Goal: Task Accomplishment & Management: Use online tool/utility

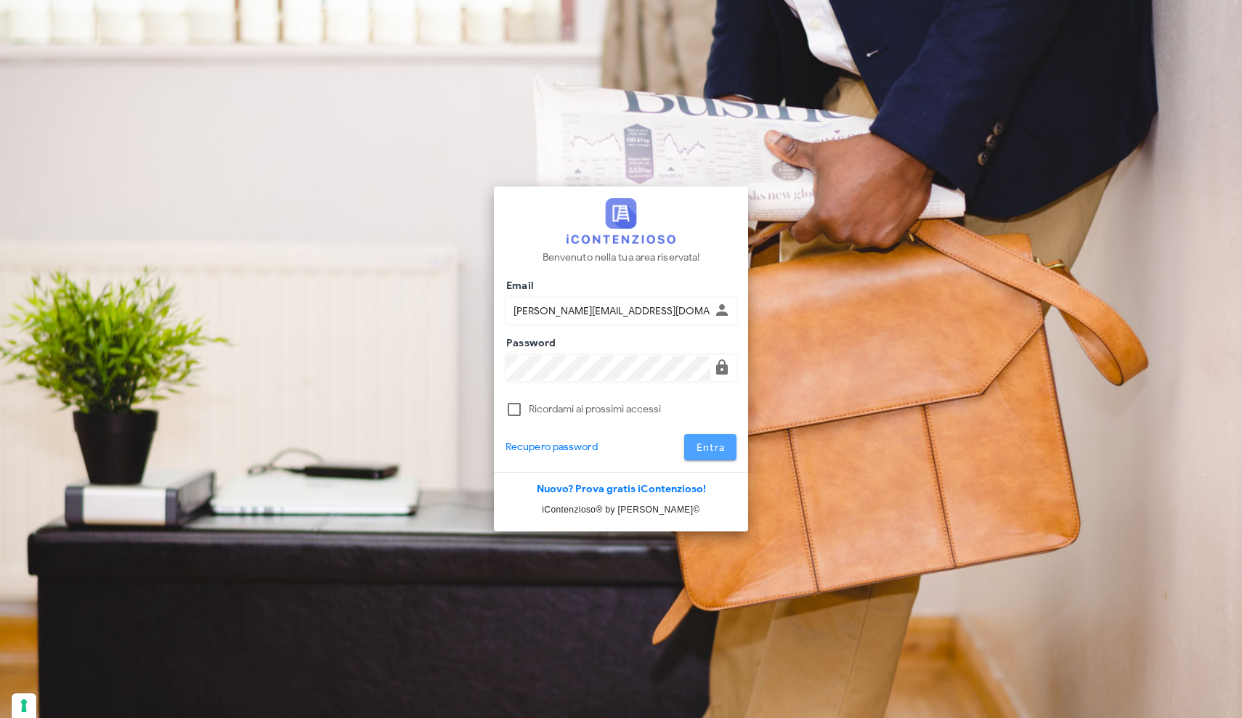
click at [721, 449] on span "Entra" at bounding box center [711, 448] width 30 height 12
type input "addonizio@connetto.legal"
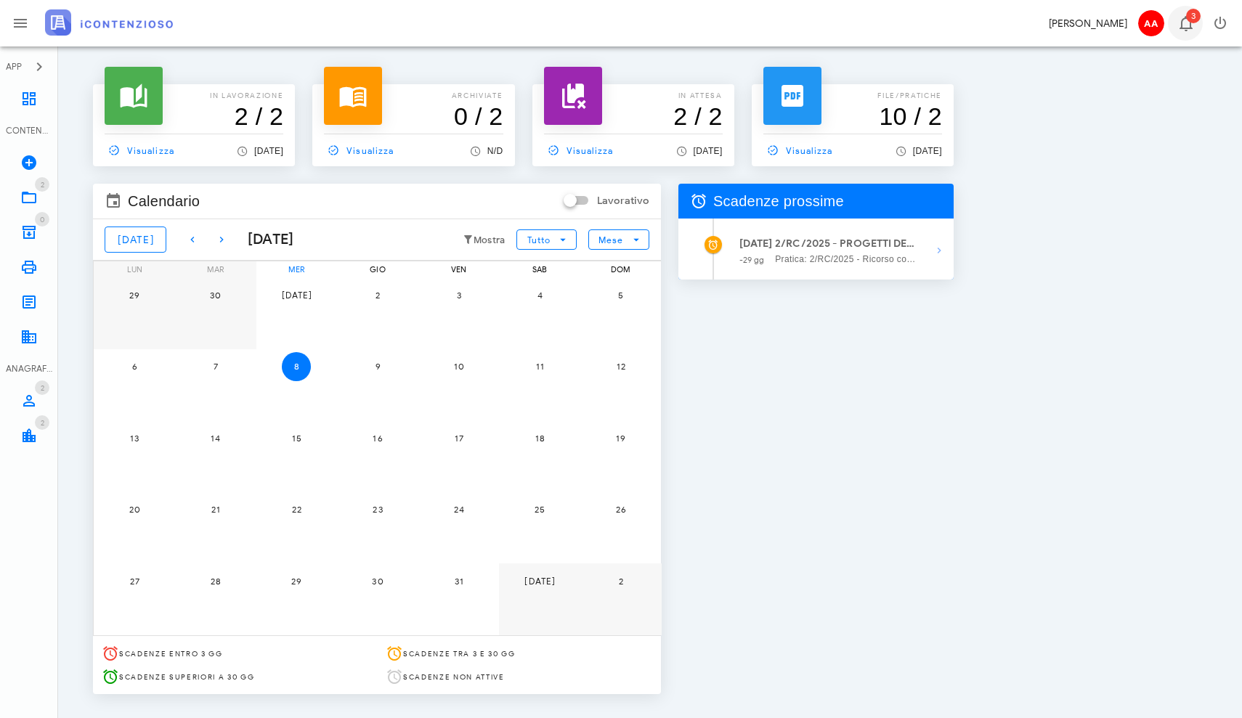
click at [1189, 20] on span "3" at bounding box center [1193, 16] width 15 height 15
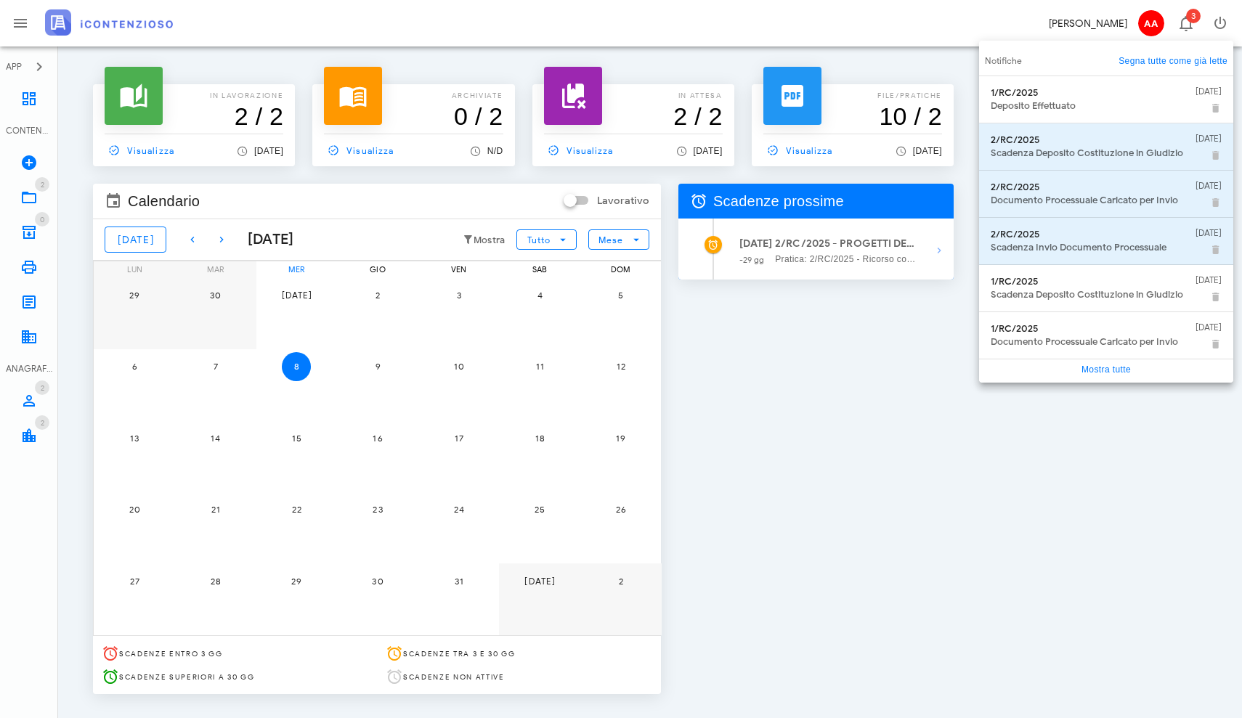
click at [1152, 64] on link "Segna tutte come già lette" at bounding box center [1173, 61] width 109 height 15
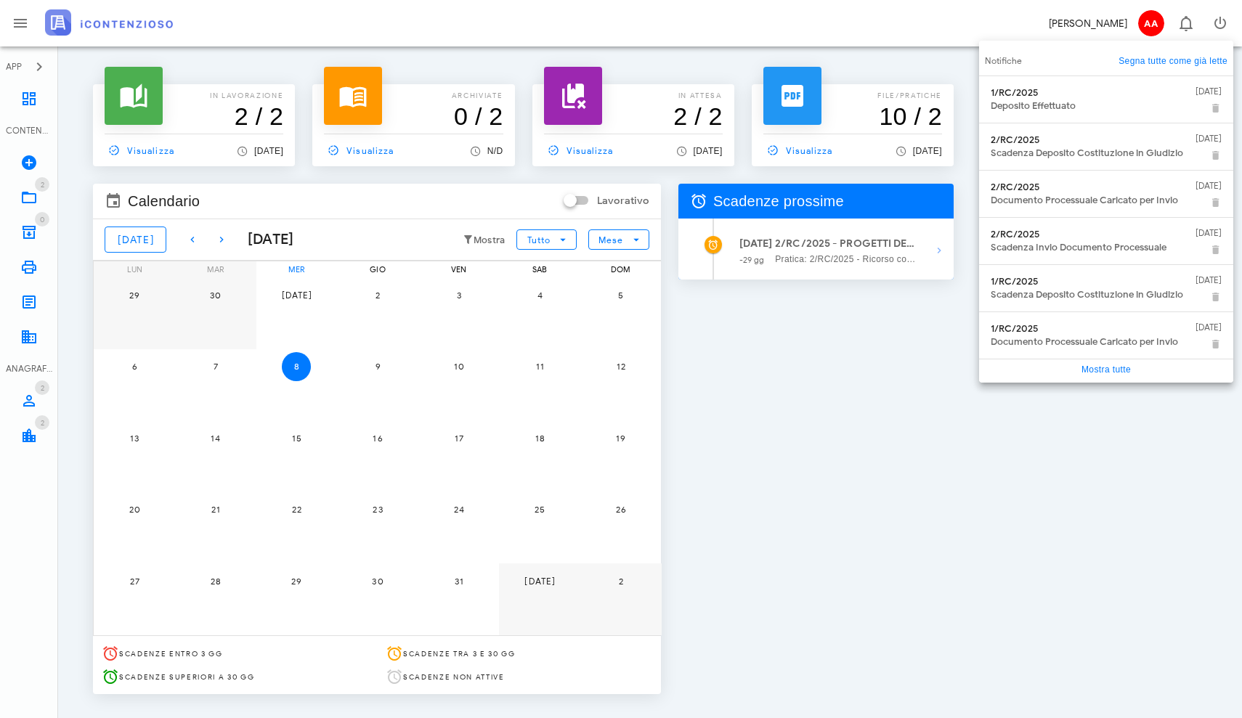
click at [1024, 487] on div "In lavorazione 2 / 2 Visualizza 1 giorno fa archiviate 0 / 2 Visualizza N/D in …" at bounding box center [650, 383] width 1149 height 639
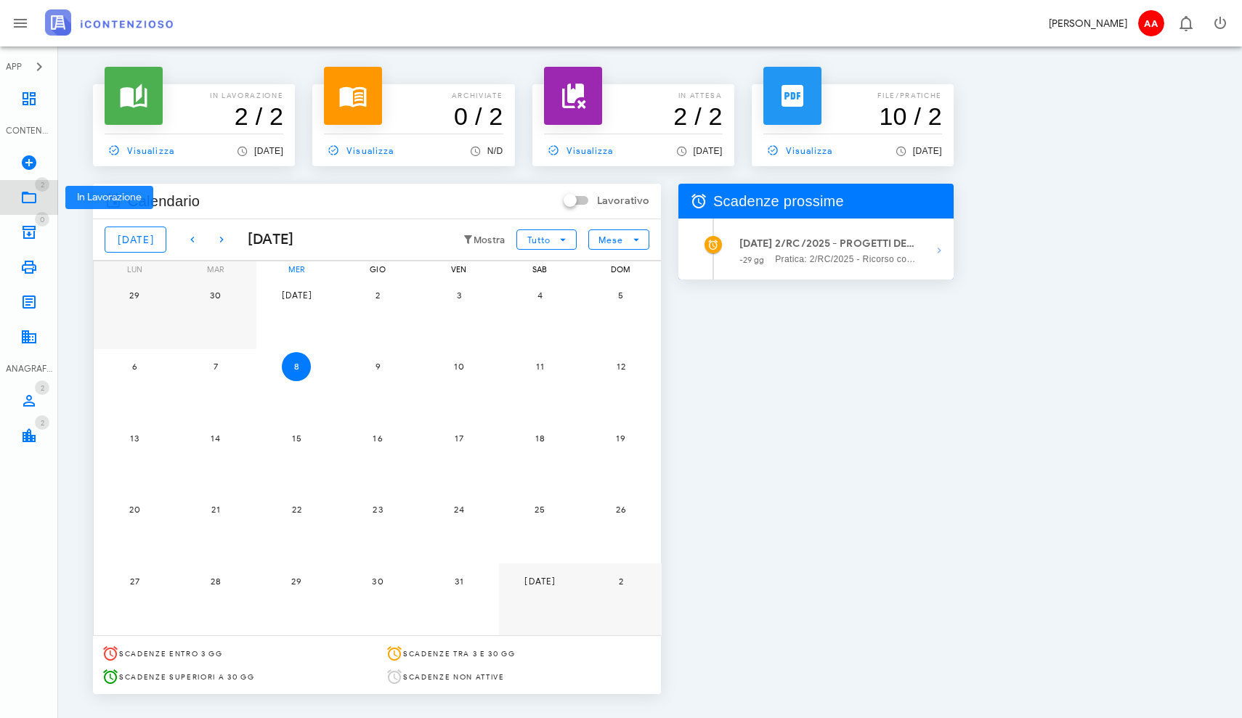
click at [36, 190] on icon at bounding box center [28, 197] width 17 height 17
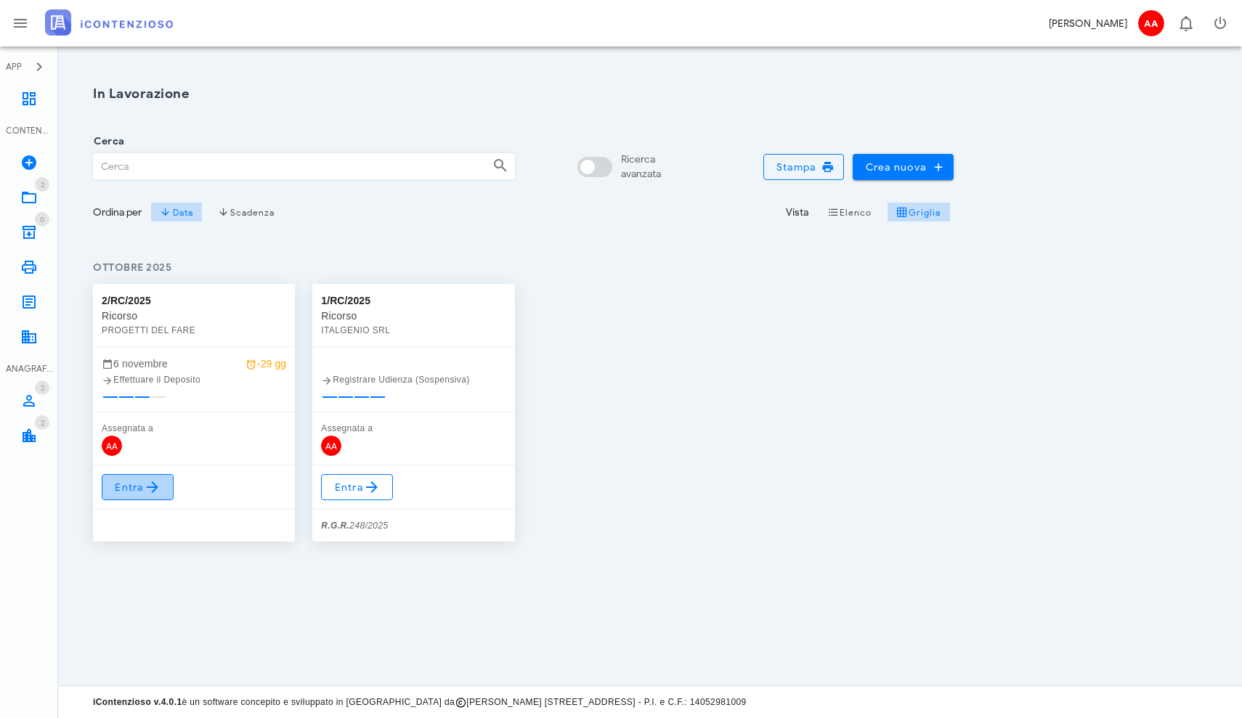
click at [150, 498] on link "Entra" at bounding box center [138, 487] width 72 height 26
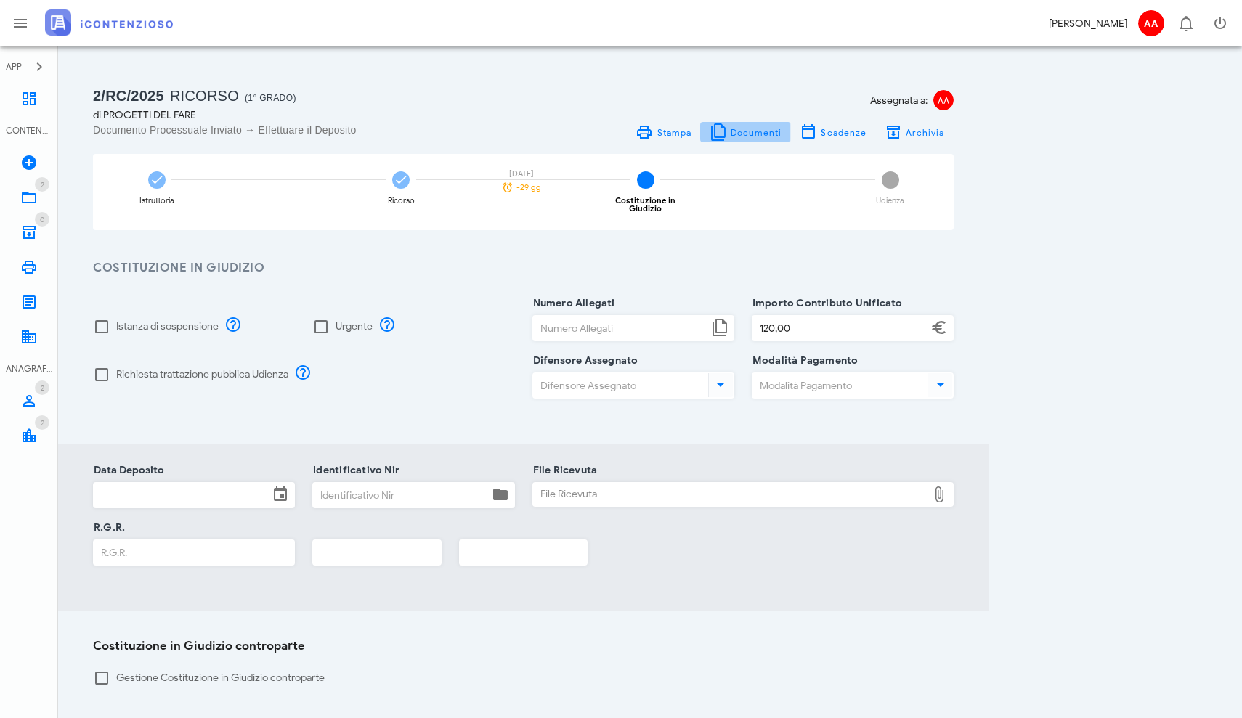
click at [753, 134] on span "Documenti" at bounding box center [756, 132] width 52 height 11
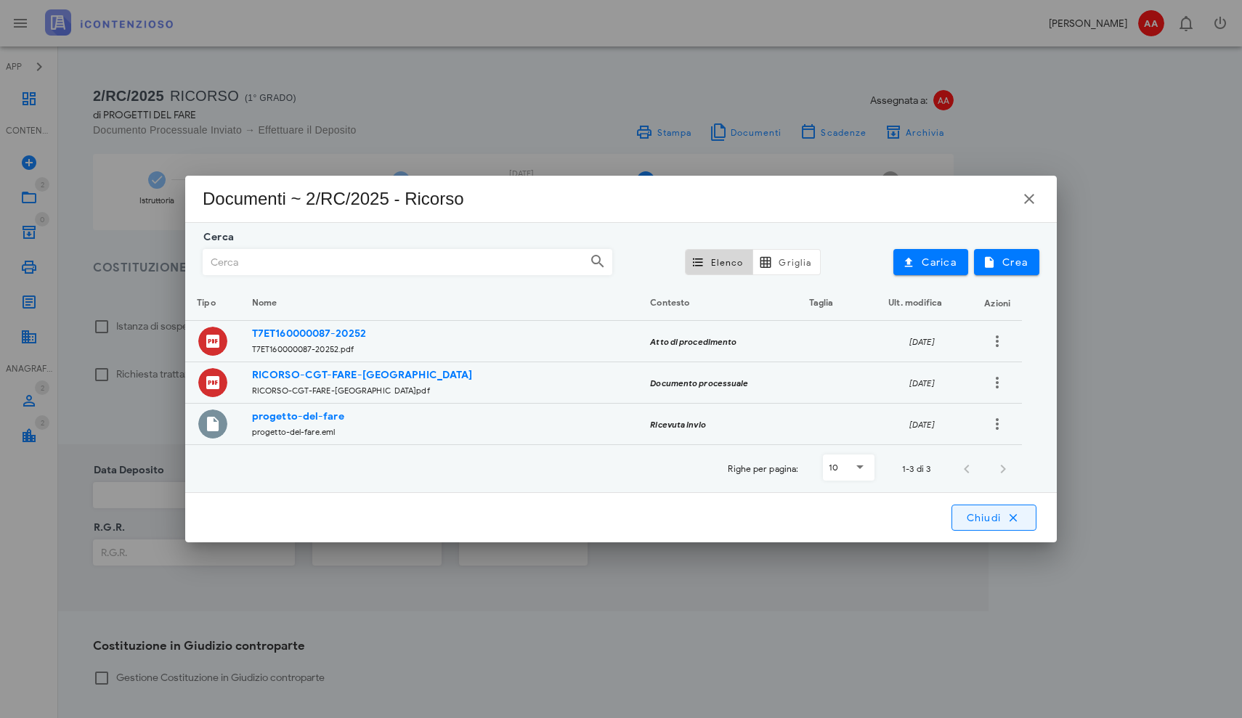
click at [983, 517] on span "Chiudi" at bounding box center [993, 517] width 57 height 13
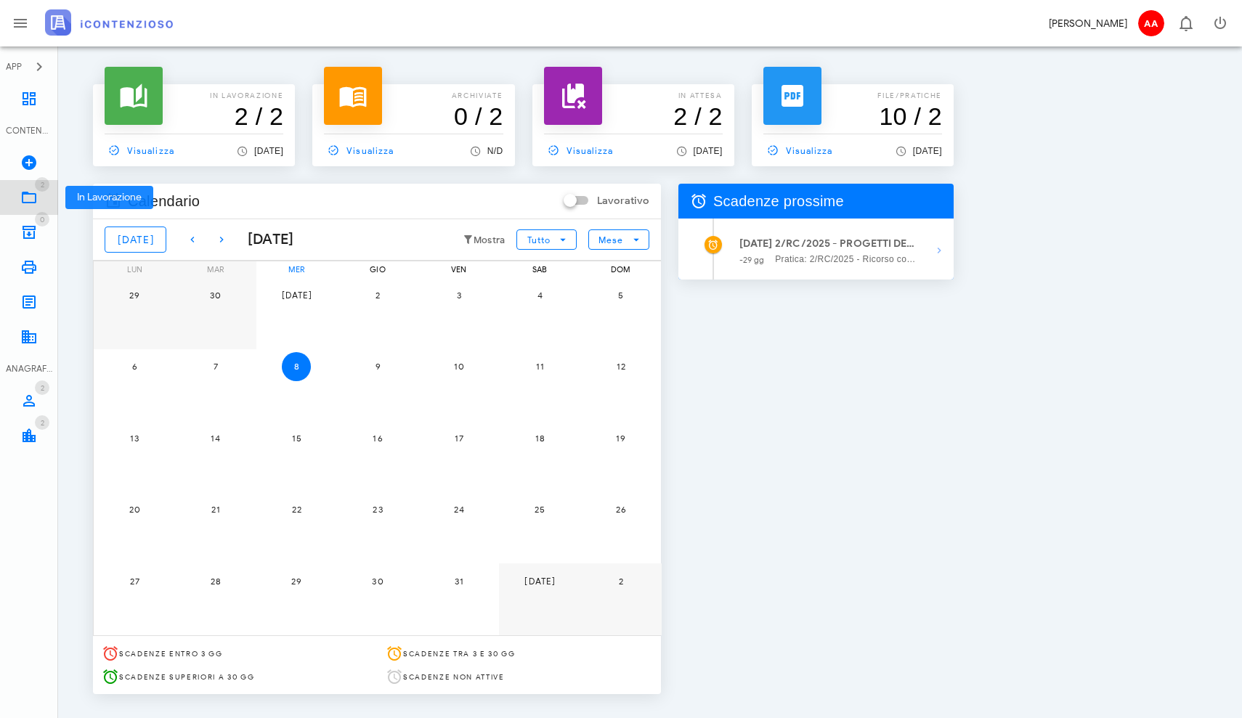
click at [33, 192] on icon at bounding box center [28, 197] width 17 height 17
